Goal: Check status: Check status

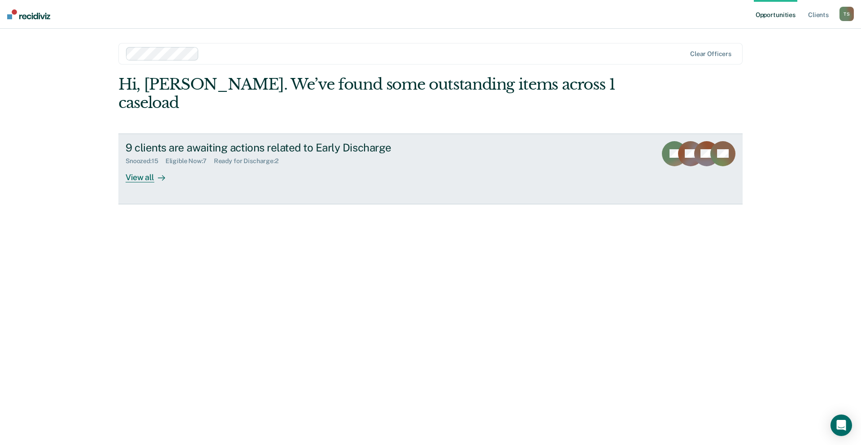
click at [167, 157] on div "Eligible Now : 7" at bounding box center [189, 161] width 48 height 8
